Goal: Transaction & Acquisition: Purchase product/service

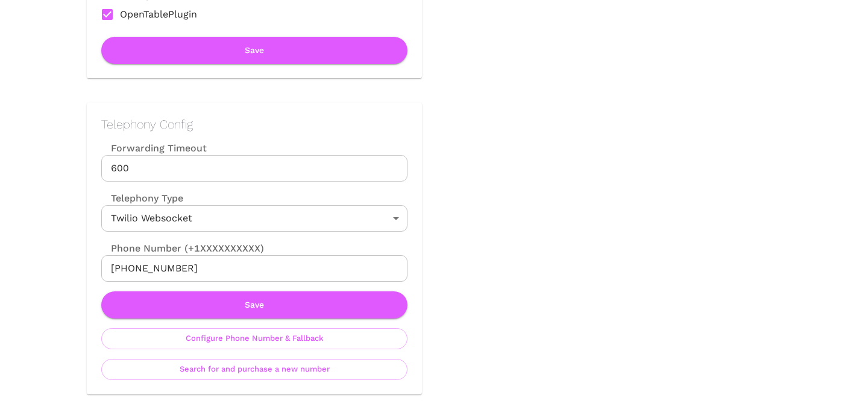
scroll to position [491, 0]
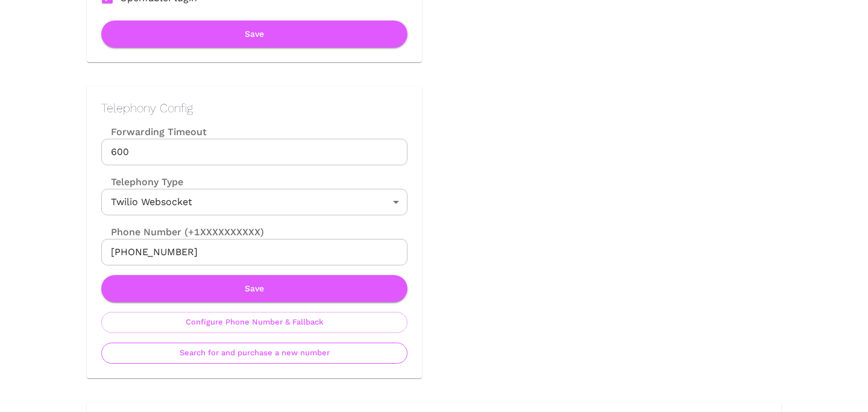
click at [273, 350] on button "Search for and purchase a new number" at bounding box center [254, 352] width 306 height 21
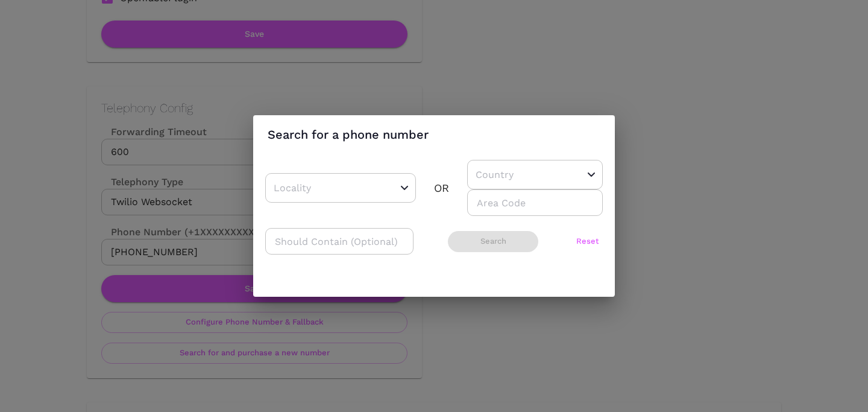
click at [484, 189] on input "number" at bounding box center [535, 202] width 136 height 27
click at [484, 188] on div "​" at bounding box center [535, 175] width 136 height 30
click at [484, 177] on input "text" at bounding box center [516, 174] width 87 height 19
click at [484, 194] on li "US" at bounding box center [530, 205] width 127 height 22
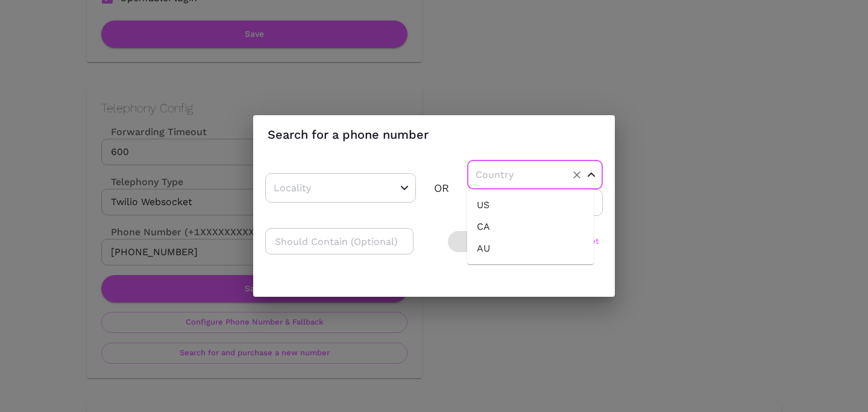
type input "US"
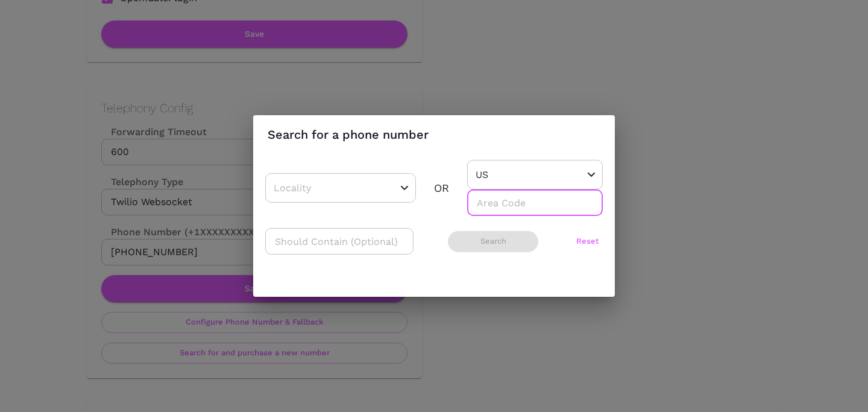
click at [484, 200] on input "number" at bounding box center [535, 202] width 136 height 27
type input "708"
click at [482, 243] on button "Search" at bounding box center [493, 241] width 90 height 21
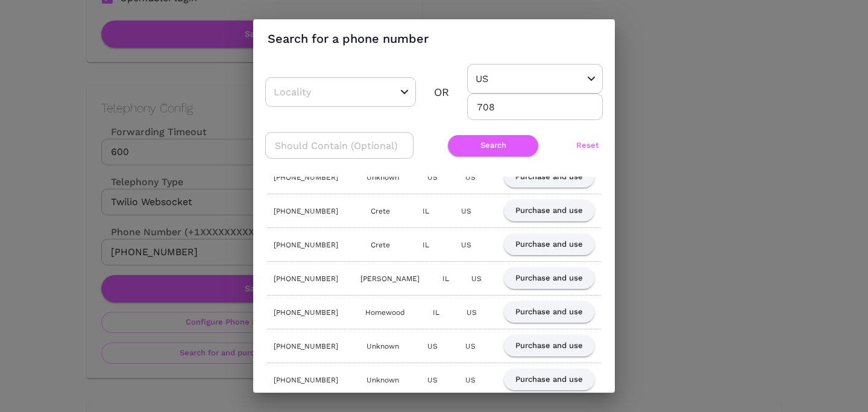
scroll to position [0, 0]
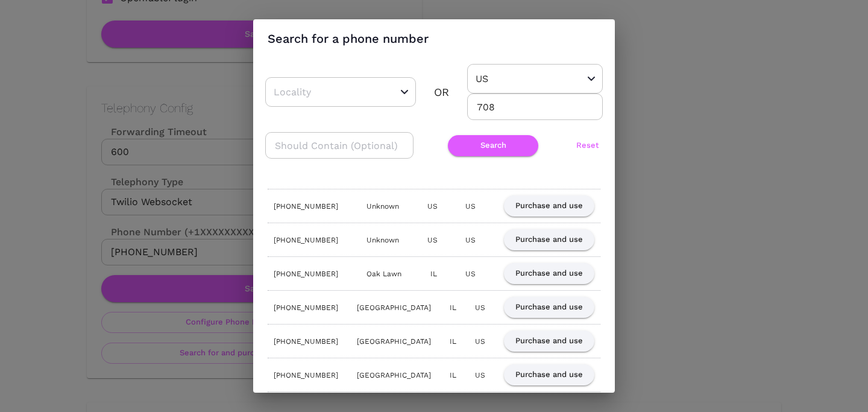
click at [482, 105] on input "708" at bounding box center [535, 106] width 136 height 27
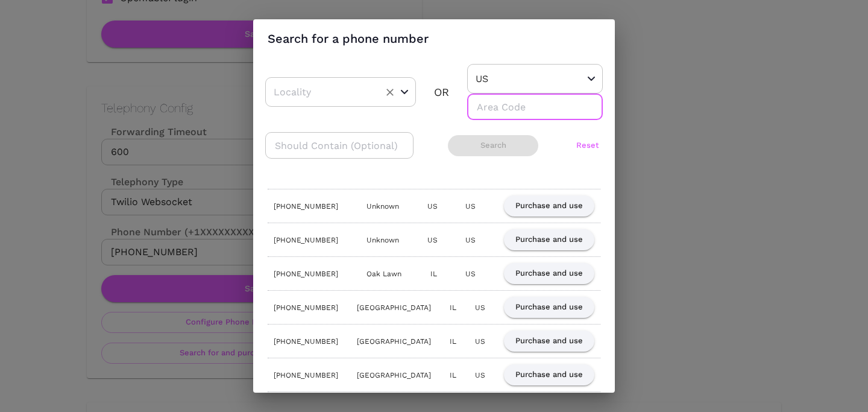
click at [358, 102] on div "​" at bounding box center [340, 92] width 151 height 30
click at [520, 126] on div "​ OR US ​ ​ ​ Search Reset" at bounding box center [434, 117] width 338 height 107
click at [520, 113] on input "number" at bounding box center [535, 106] width 136 height 27
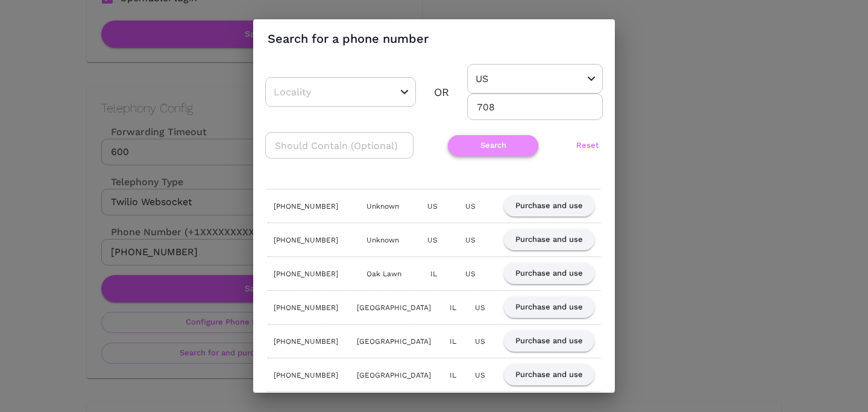
click at [498, 144] on button "Search" at bounding box center [493, 145] width 90 height 21
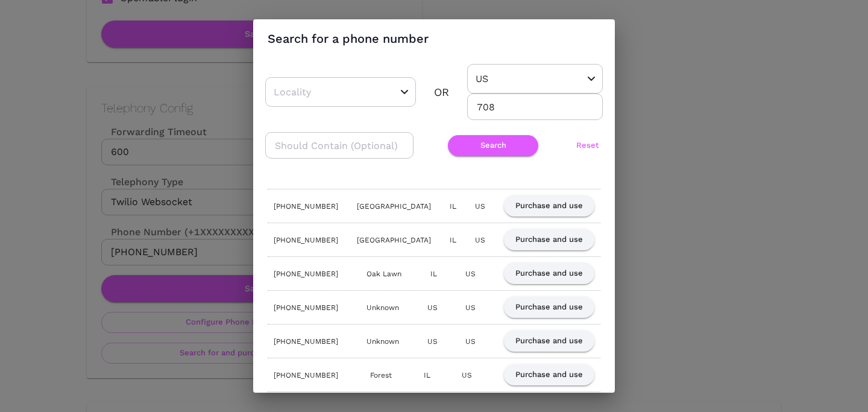
click at [503, 109] on input "708" at bounding box center [535, 106] width 136 height 27
click at [502, 110] on input "708312" at bounding box center [535, 106] width 136 height 27
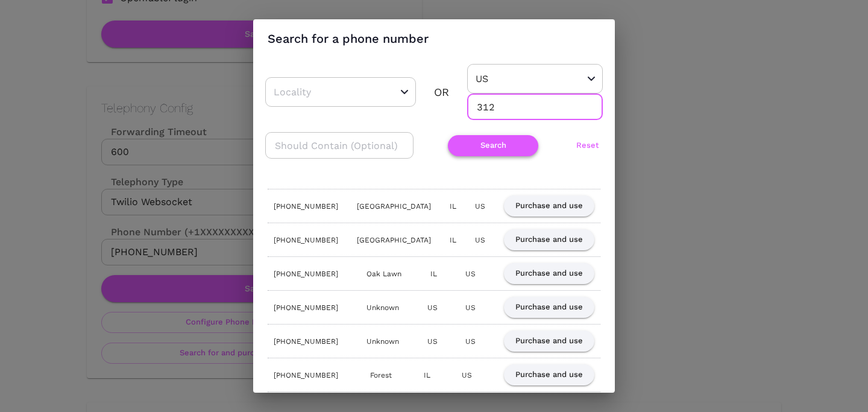
type input "312"
click at [479, 146] on button "Search" at bounding box center [493, 145] width 90 height 21
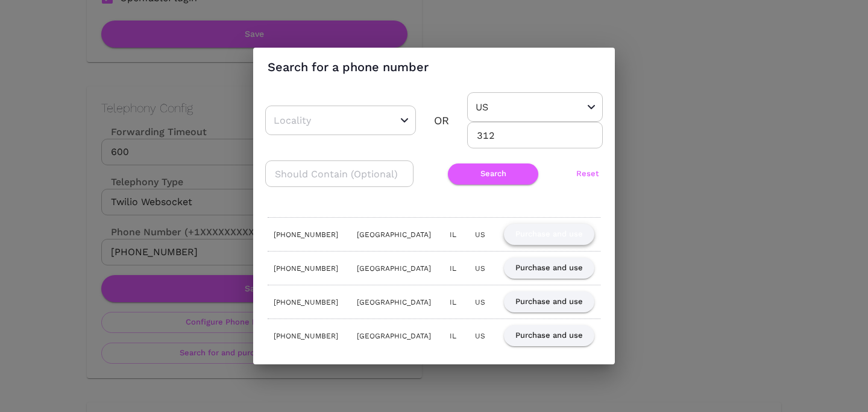
click at [540, 239] on button "Purchase and use" at bounding box center [549, 234] width 90 height 21
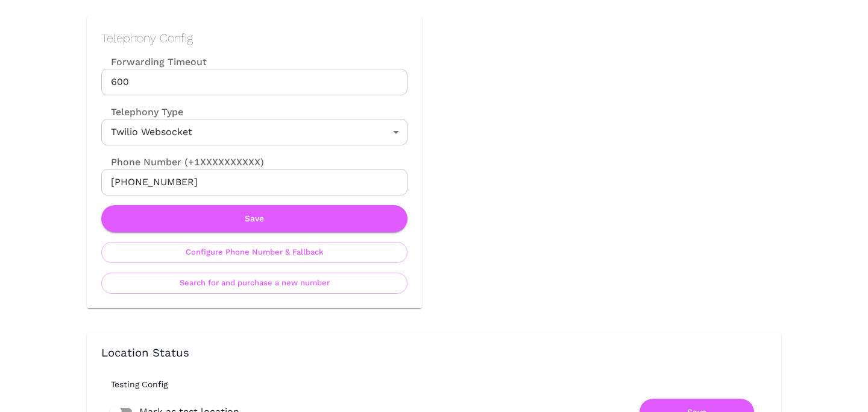
scroll to position [558, 0]
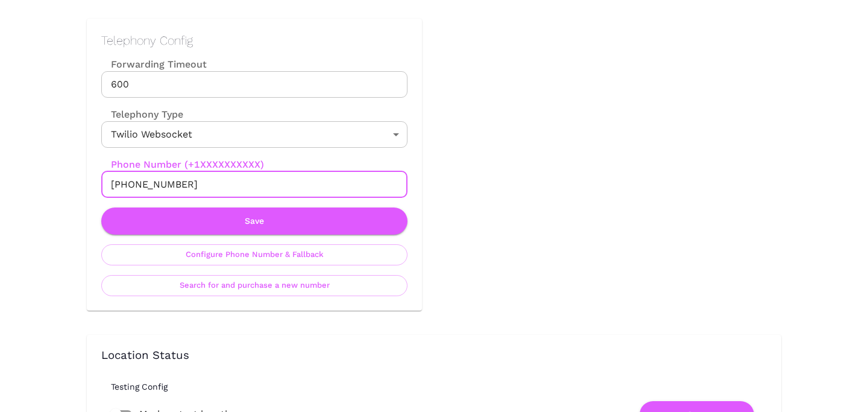
drag, startPoint x: 123, startPoint y: 185, endPoint x: 215, endPoint y: 185, distance: 92.2
click at [215, 185] on input "[PHONE_NUMBER]" at bounding box center [254, 184] width 306 height 27
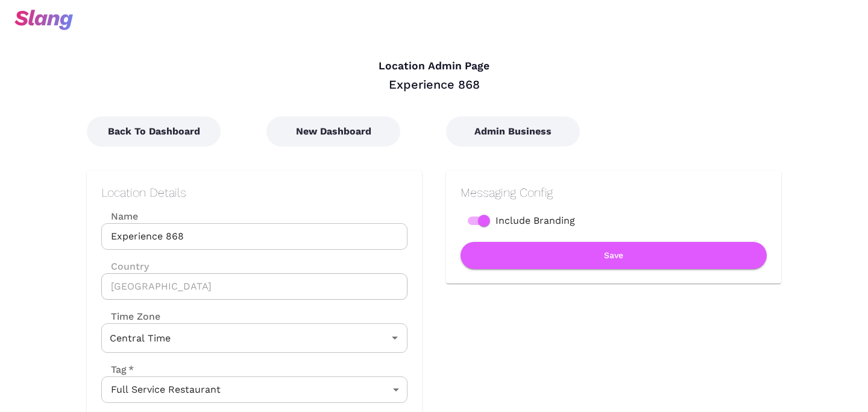
click at [483, 114] on div "Admin Business" at bounding box center [512, 119] width 180 height 54
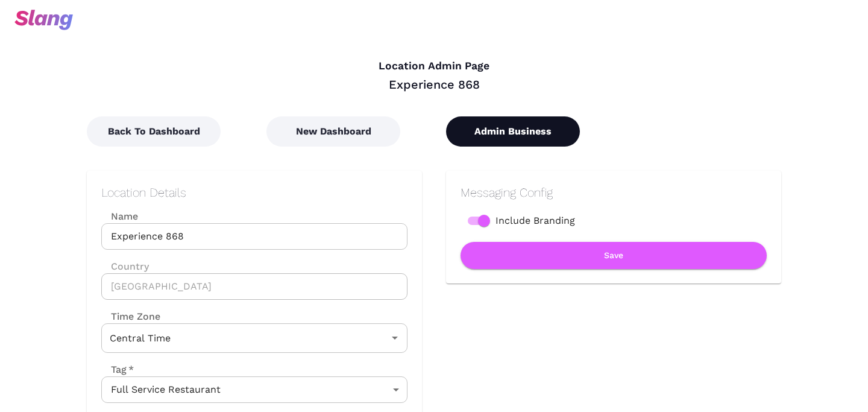
click at [497, 144] on button "Admin Business" at bounding box center [513, 131] width 134 height 30
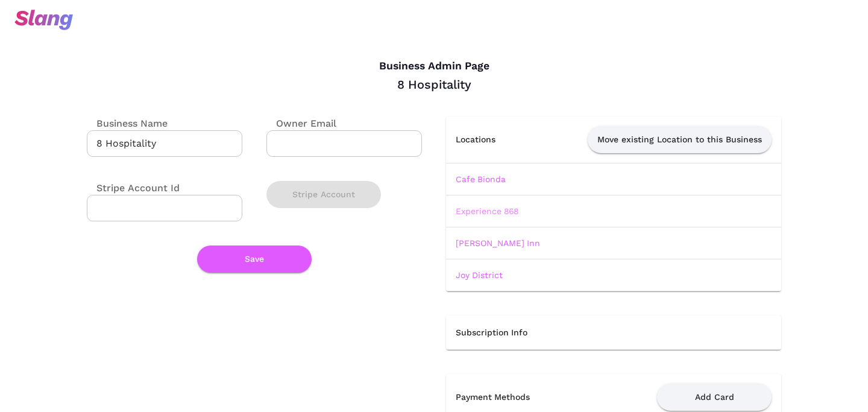
click at [473, 213] on link "Experience 868" at bounding box center [487, 211] width 63 height 10
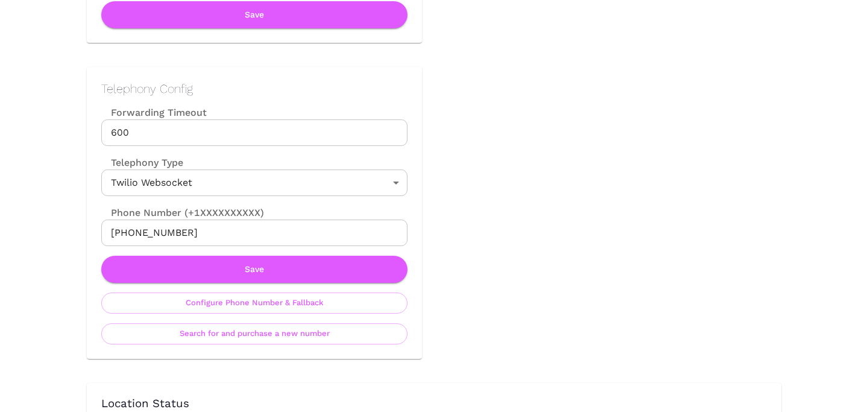
scroll to position [524, 0]
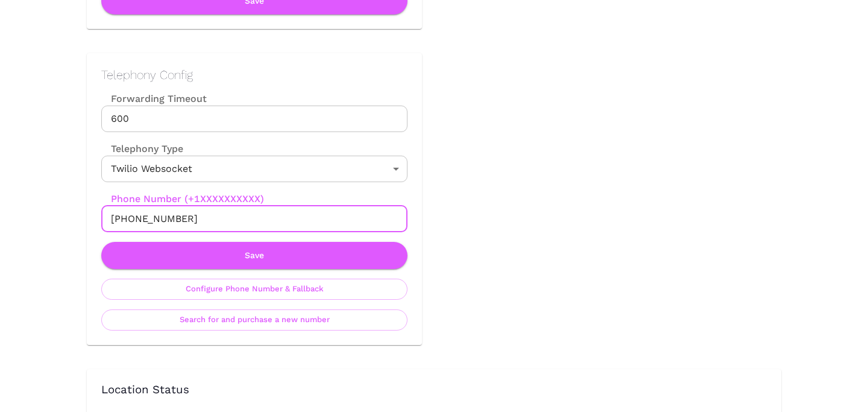
drag, startPoint x: 125, startPoint y: 221, endPoint x: 256, endPoint y: 221, distance: 131.4
click at [256, 221] on input "[PHONE_NUMBER]" at bounding box center [254, 219] width 306 height 27
